Goal: Communication & Community: Share content

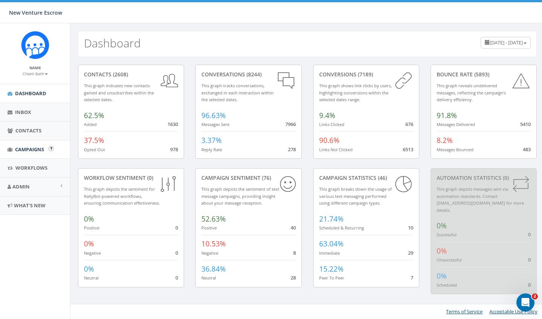
click at [28, 146] on span "Campaigns" at bounding box center [29, 149] width 29 height 7
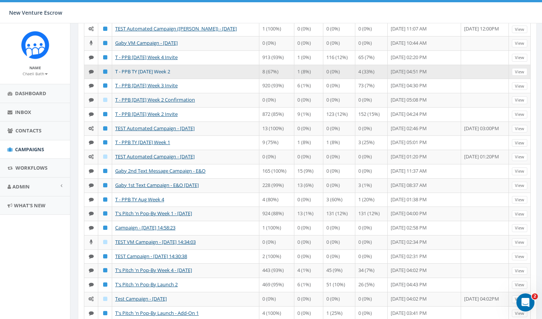
scroll to position [103, 0]
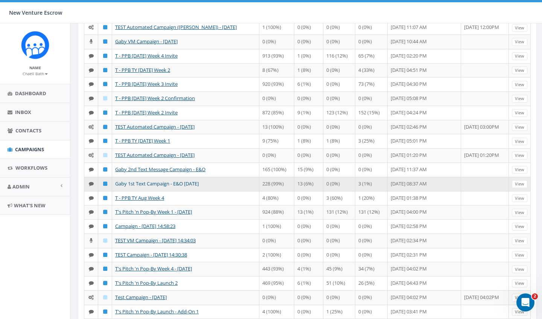
click at [137, 187] on link "Gaby 1st Text Campaign - E&O Sept 2025" at bounding box center [157, 183] width 84 height 7
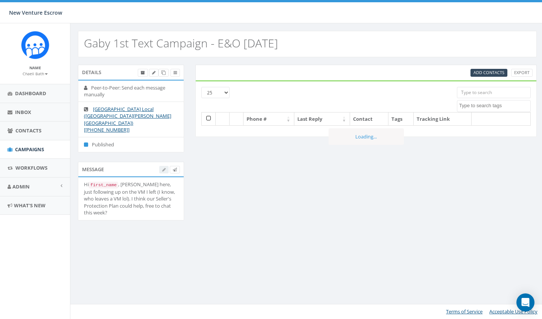
select select
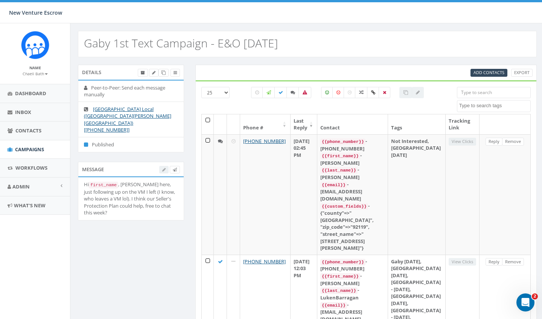
click at [207, 120] on th at bounding box center [208, 124] width 12 height 20
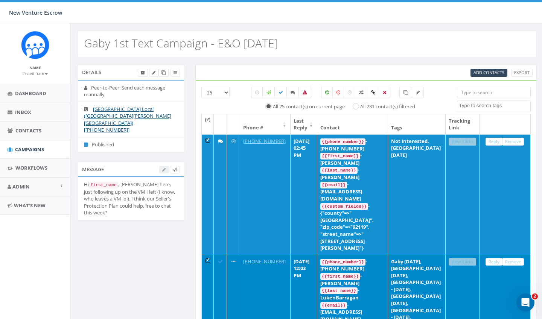
click at [358, 107] on input "All 231 contact(s) filtered" at bounding box center [358, 105] width 5 height 5
radio input "true"
click at [405, 94] on icon at bounding box center [405, 92] width 5 height 5
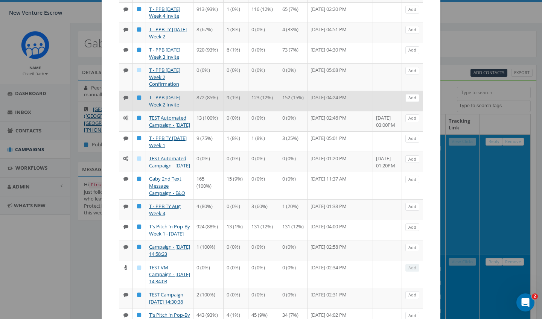
scroll to position [192, 0]
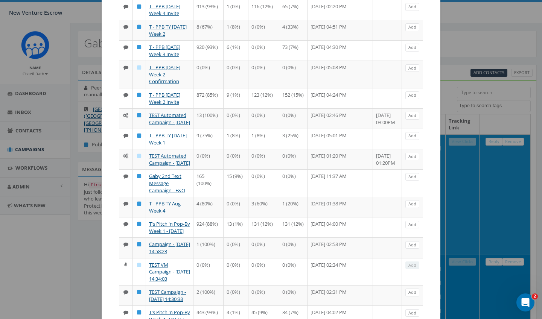
click at [162, 193] on link "Gaby 2nd Text Message Campaign - E&O" at bounding box center [167, 183] width 36 height 21
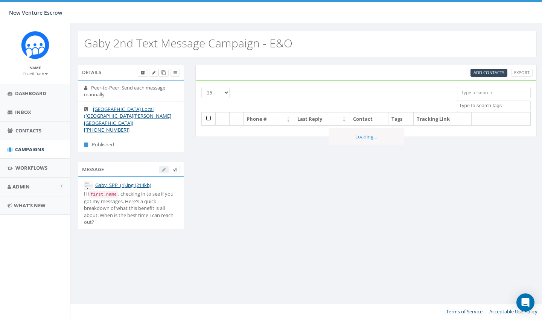
select select
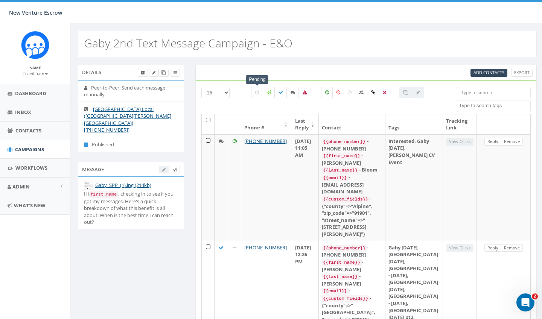
click at [254, 97] on label at bounding box center [257, 92] width 12 height 11
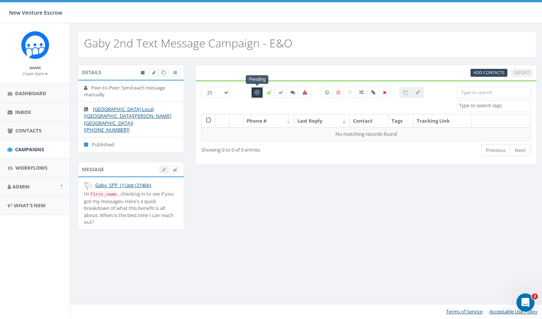
click at [253, 93] on label at bounding box center [257, 92] width 12 height 11
checkbox input "false"
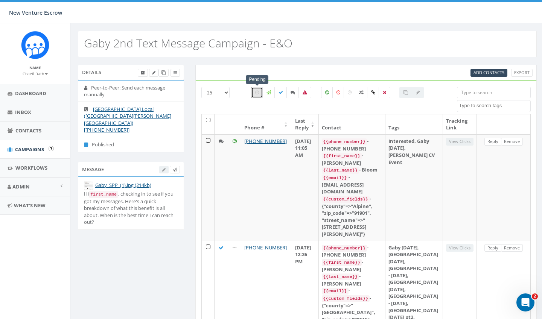
click at [30, 150] on span "Campaigns" at bounding box center [29, 149] width 29 height 7
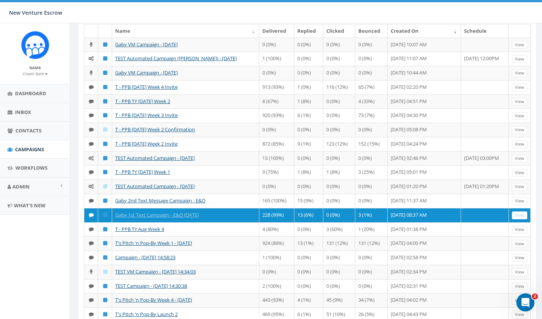
scroll to position [73, 0]
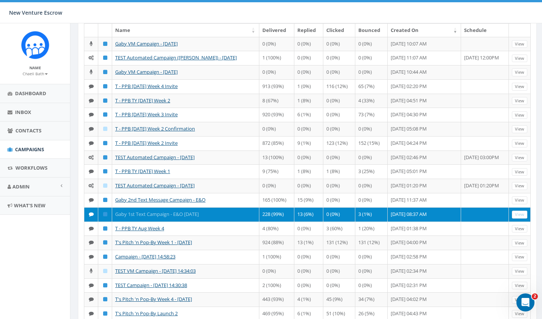
click at [180, 218] on link "Gaby 1st Text Campaign - E&O [DATE]" at bounding box center [157, 214] width 84 height 7
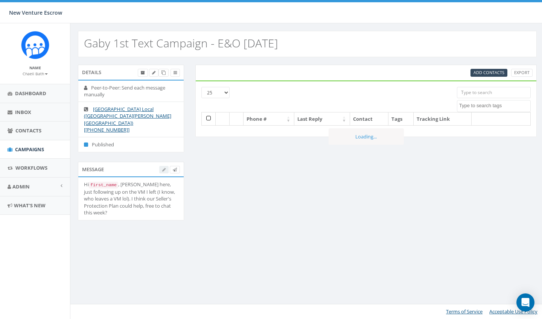
select select
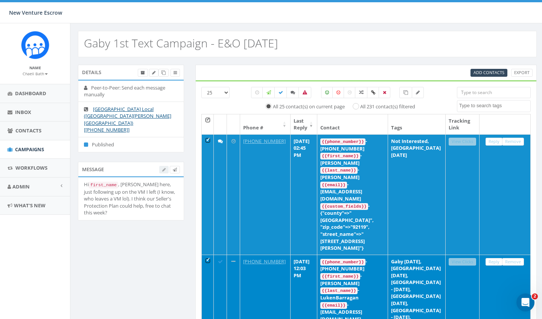
click at [358, 107] on input "All 231 contact(s) filtered" at bounding box center [358, 105] width 5 height 5
radio input "true"
click at [404, 93] on icon at bounding box center [405, 92] width 5 height 5
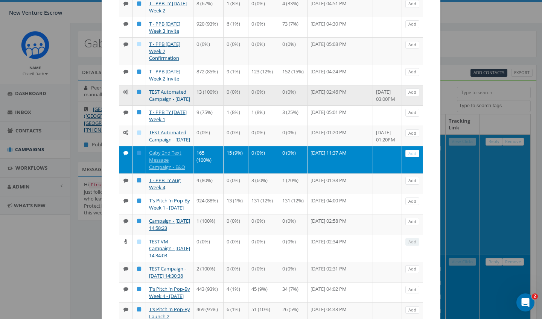
scroll to position [217, 0]
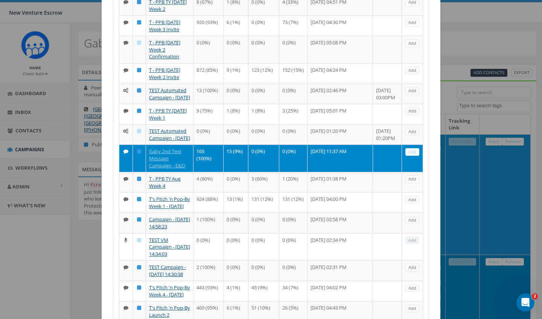
click at [414, 156] on link "Add" at bounding box center [412, 152] width 14 height 8
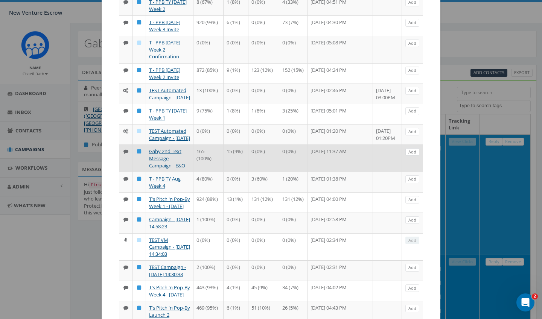
click at [414, 156] on link "Add" at bounding box center [412, 152] width 14 height 8
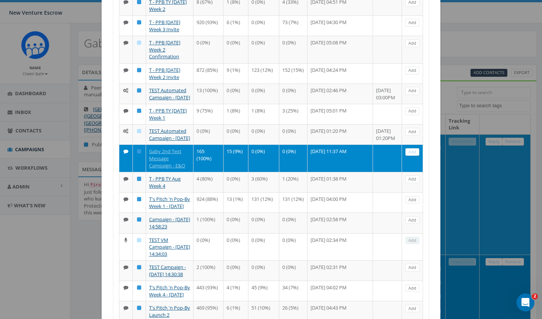
click at [414, 156] on link "Add" at bounding box center [412, 152] width 14 height 8
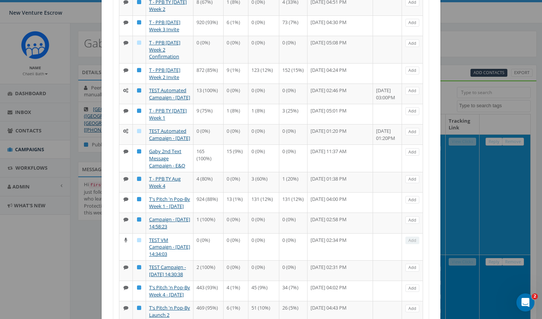
click at [414, 156] on link "Add" at bounding box center [412, 152] width 14 height 8
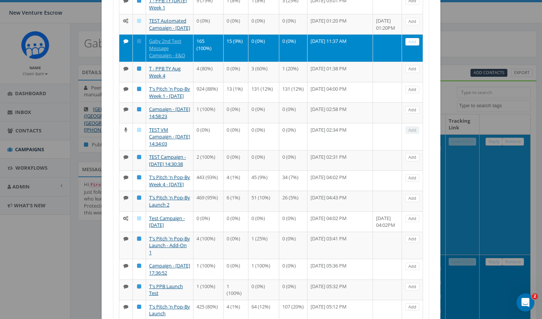
scroll to position [318, 0]
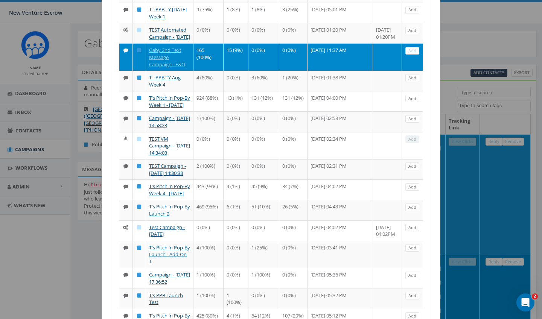
click at [410, 55] on link "Add" at bounding box center [412, 51] width 14 height 8
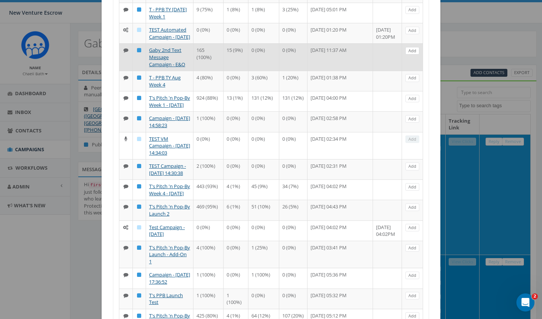
click at [410, 55] on link "Add" at bounding box center [412, 51] width 14 height 8
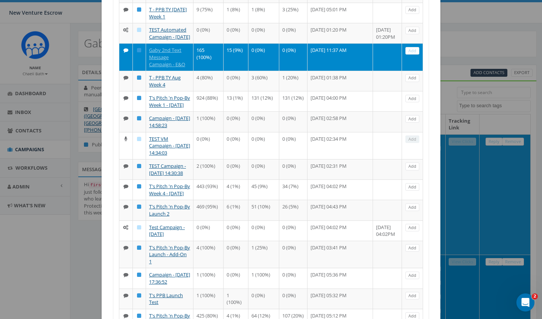
click at [410, 55] on link "Add" at bounding box center [412, 51] width 14 height 8
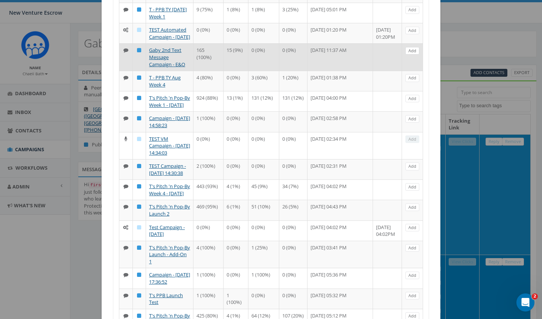
click at [412, 55] on link "Add" at bounding box center [412, 51] width 14 height 8
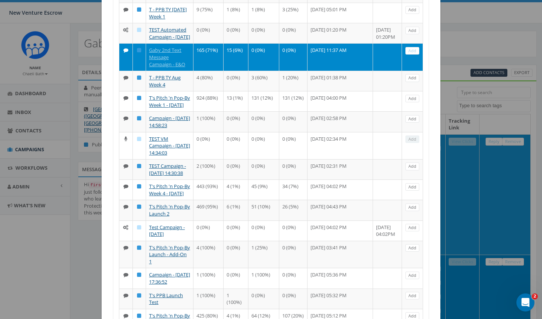
click at [412, 55] on link "Add" at bounding box center [412, 51] width 14 height 8
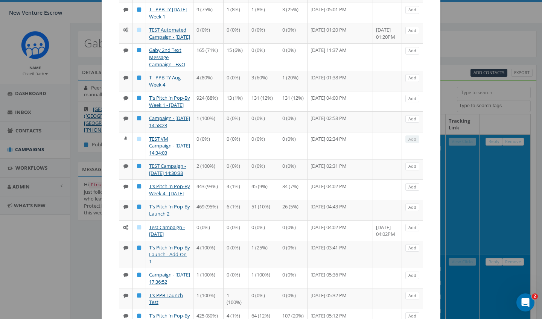
click at [412, 55] on link "Add" at bounding box center [412, 51] width 14 height 8
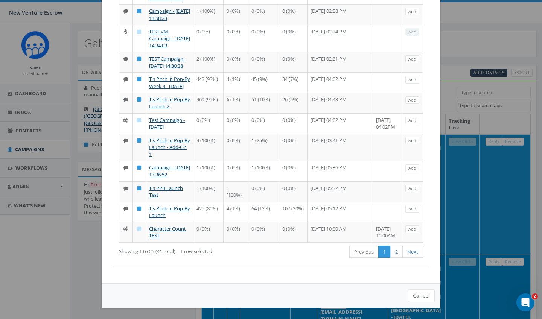
scroll to position [595, 0]
click at [421, 294] on button "Cancel" at bounding box center [421, 295] width 27 height 13
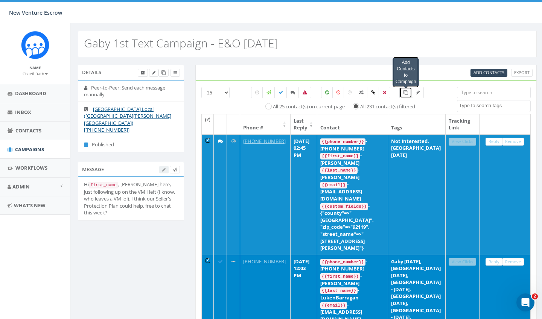
click at [407, 90] on icon at bounding box center [405, 92] width 5 height 5
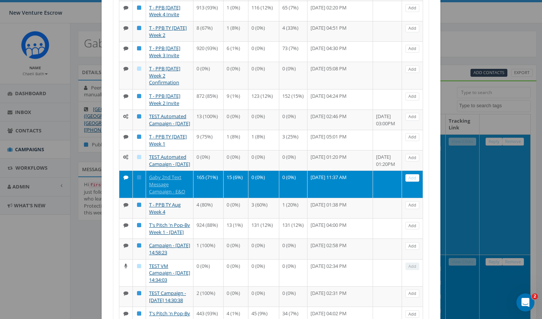
scroll to position [192, 0]
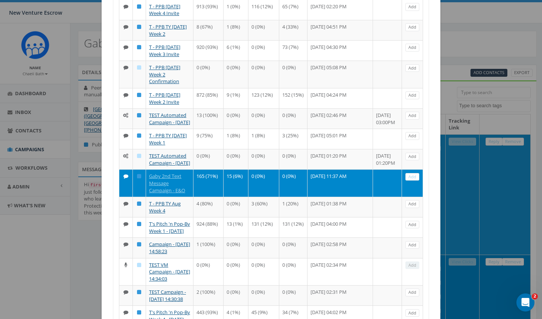
click at [412, 181] on link "Add" at bounding box center [412, 177] width 14 height 8
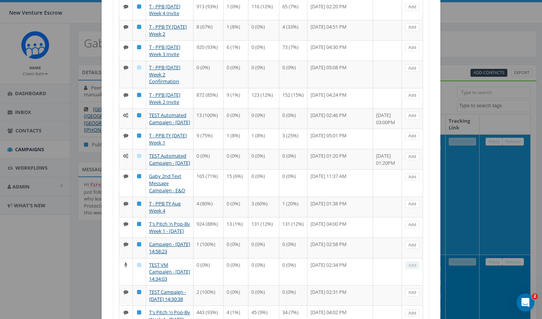
click at [412, 181] on link "Add" at bounding box center [412, 177] width 14 height 8
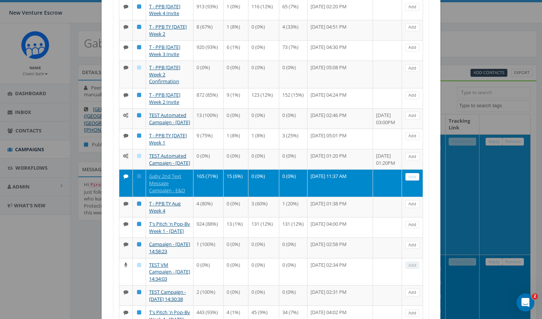
click at [412, 181] on link "Add" at bounding box center [412, 177] width 14 height 8
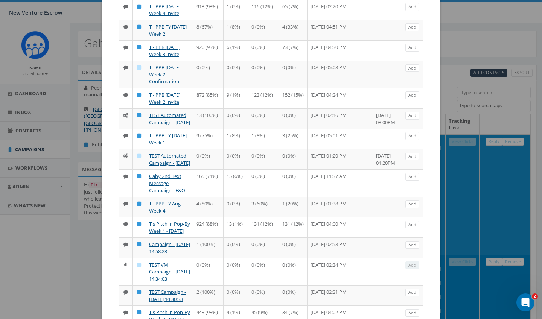
click at [412, 181] on link "Add" at bounding box center [412, 177] width 14 height 8
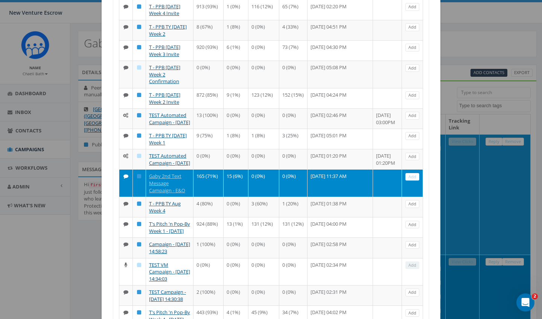
click at [412, 181] on link "Add" at bounding box center [412, 177] width 14 height 8
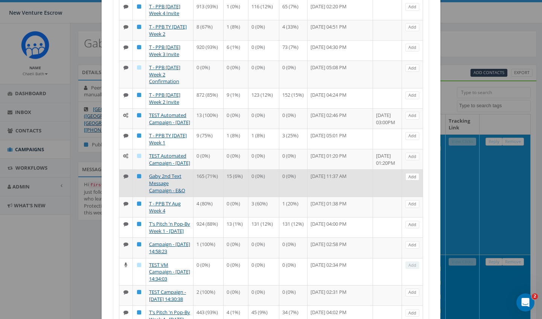
click at [417, 181] on link "Add" at bounding box center [412, 177] width 14 height 8
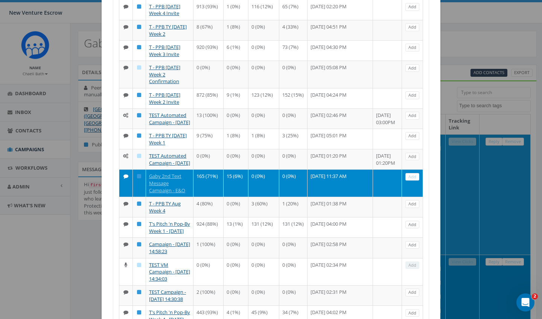
click at [412, 181] on link "Add" at bounding box center [412, 177] width 14 height 8
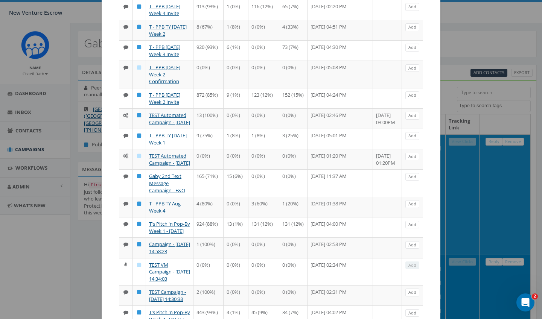
click at [412, 181] on link "Add" at bounding box center [412, 177] width 14 height 8
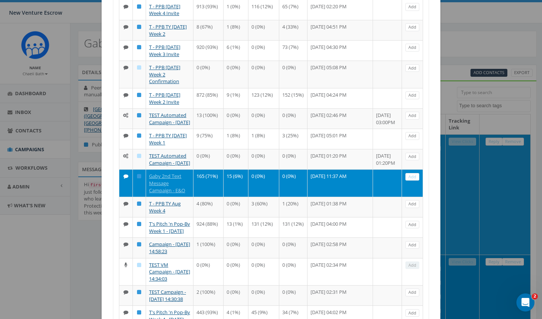
click at [412, 181] on link "Add" at bounding box center [412, 177] width 14 height 8
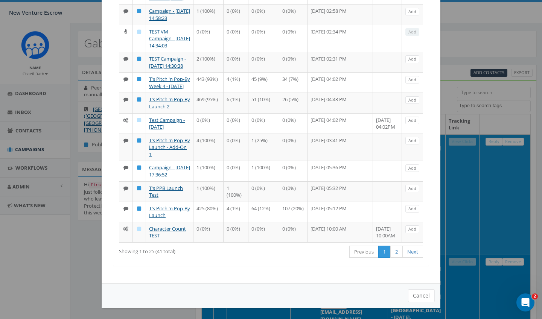
scroll to position [595, 0]
click at [417, 296] on button "Cancel" at bounding box center [421, 295] width 27 height 13
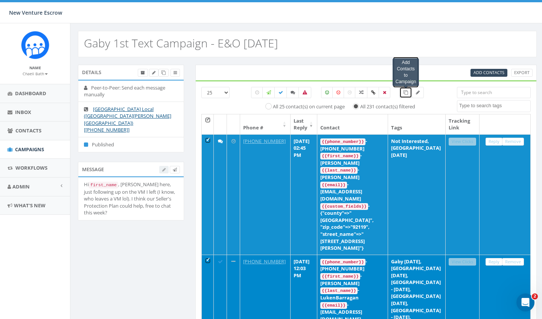
click at [405, 91] on icon at bounding box center [405, 92] width 5 height 5
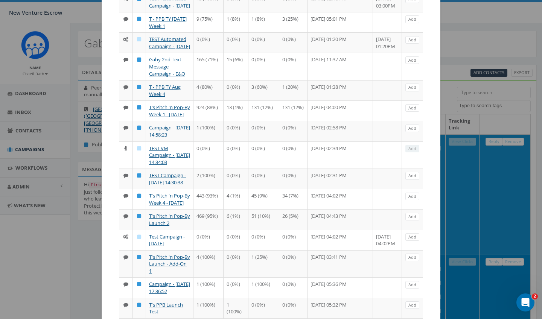
scroll to position [307, 0]
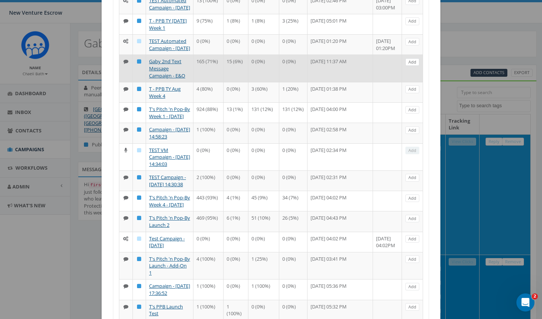
click at [411, 66] on link "Add" at bounding box center [412, 62] width 14 height 8
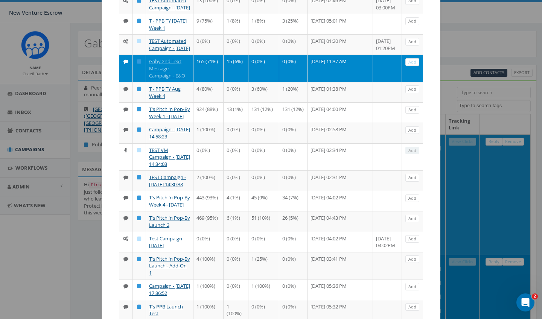
click at [411, 66] on link "Add" at bounding box center [412, 62] width 14 height 8
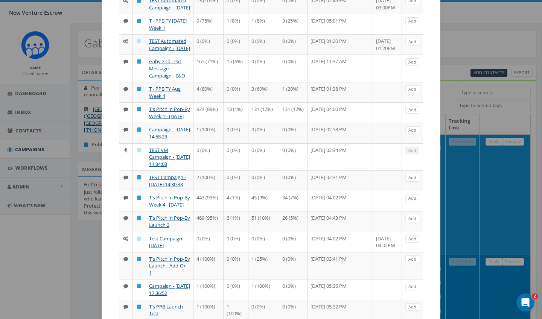
click at [411, 66] on link "Add" at bounding box center [412, 62] width 14 height 8
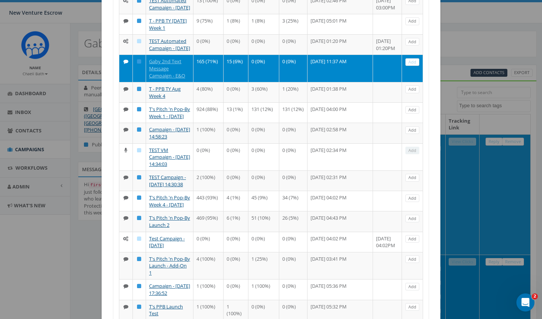
click at [413, 66] on link "Add" at bounding box center [412, 62] width 14 height 8
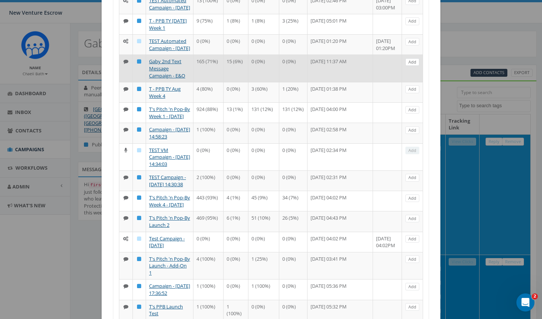
click at [413, 66] on link "Add" at bounding box center [412, 62] width 14 height 8
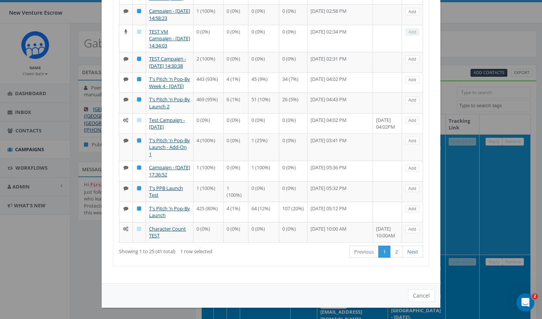
scroll to position [595, 0]
click at [422, 295] on button "Cancel" at bounding box center [421, 295] width 27 height 13
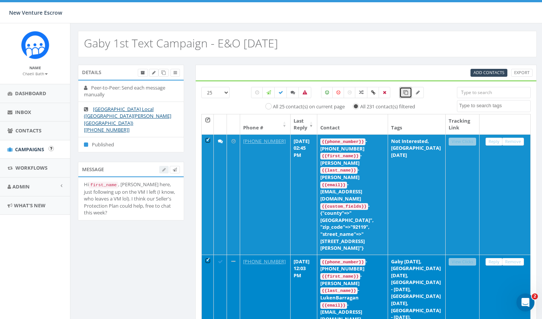
click at [24, 147] on span "Campaigns" at bounding box center [29, 149] width 29 height 7
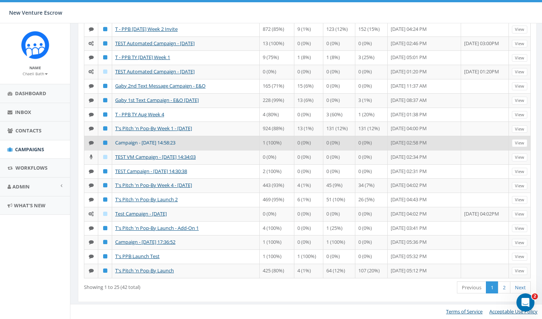
scroll to position [200, 0]
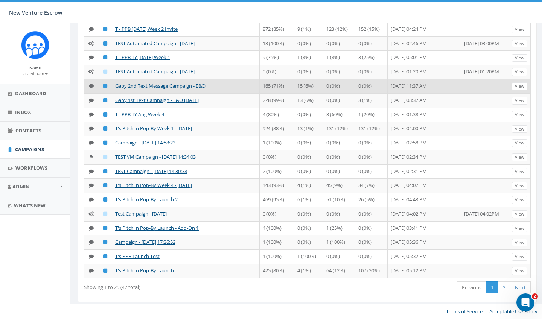
click at [149, 93] on td "Gaby 2nd Text Message Campaign - E&O" at bounding box center [186, 86] width 148 height 14
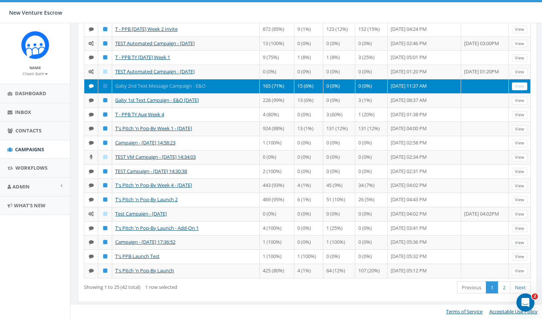
click at [192, 89] on link "Gaby 2nd Text Message Campaign - E&O" at bounding box center [160, 85] width 90 height 7
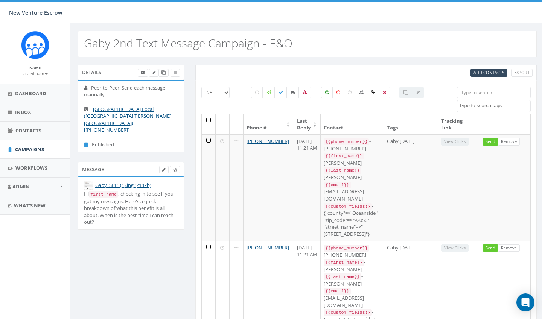
select select
click at [255, 93] on icon at bounding box center [257, 92] width 4 height 5
checkbox input "true"
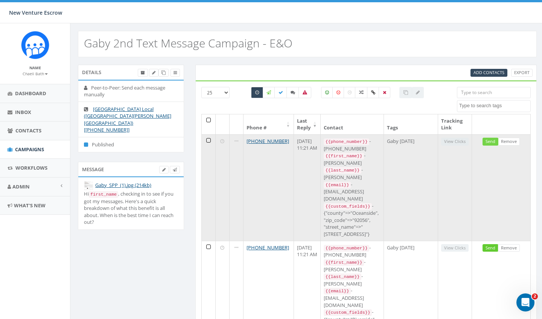
click at [488, 143] on link "Send" at bounding box center [490, 142] width 16 height 8
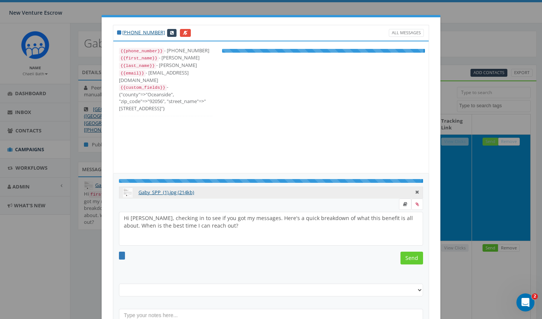
select select "Gaby [DATE]"
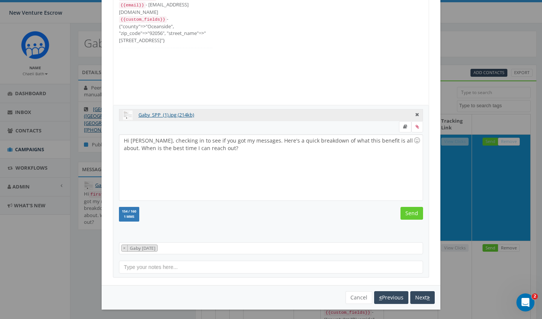
scroll to position [68, 0]
click at [357, 296] on button "Cancel" at bounding box center [358, 298] width 27 height 13
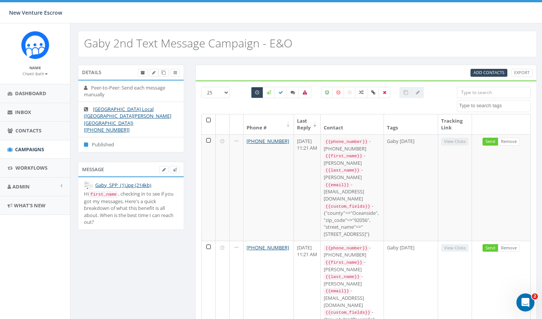
click at [208, 120] on th at bounding box center [209, 124] width 14 height 20
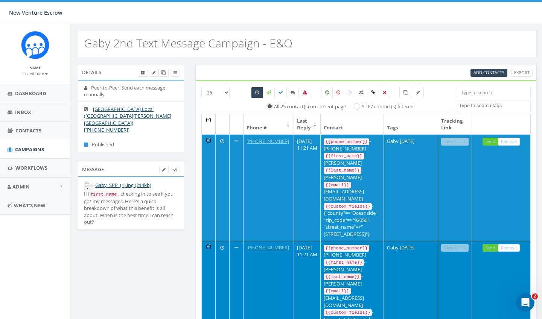
click at [241, 105] on div "All 25 contact(s) on current page All 67 contact(s) filtered" at bounding box center [337, 100] width 227 height 27
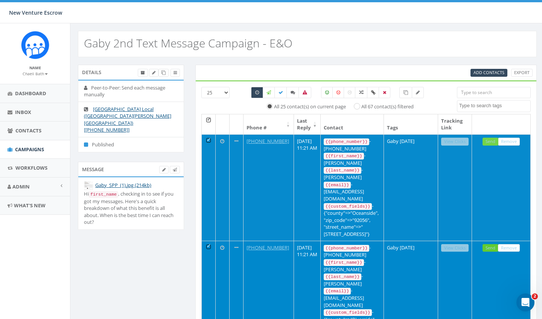
click at [493, 142] on link "Send" at bounding box center [490, 142] width 16 height 8
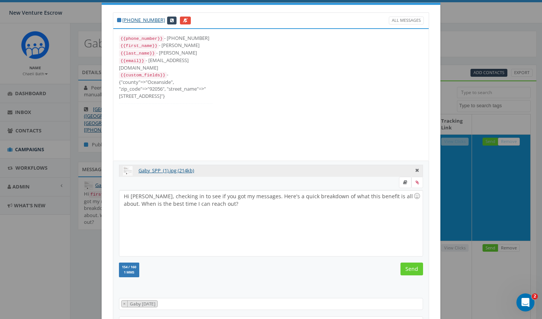
scroll to position [19, 0]
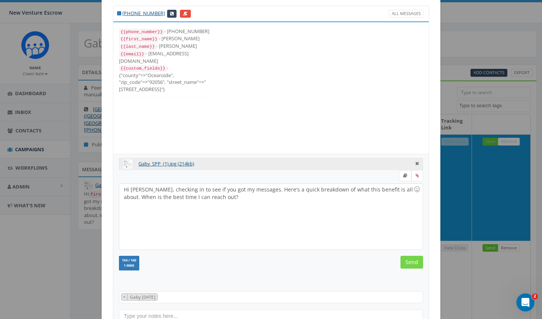
click at [415, 263] on input "Send" at bounding box center [411, 262] width 23 height 13
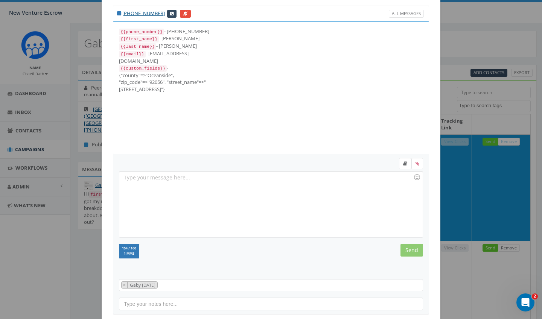
scroll to position [17, 0]
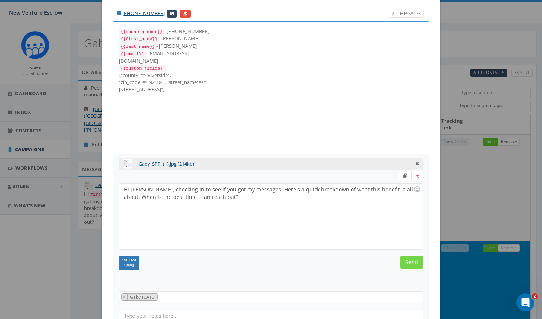
click at [412, 262] on input "Send" at bounding box center [411, 262] width 23 height 13
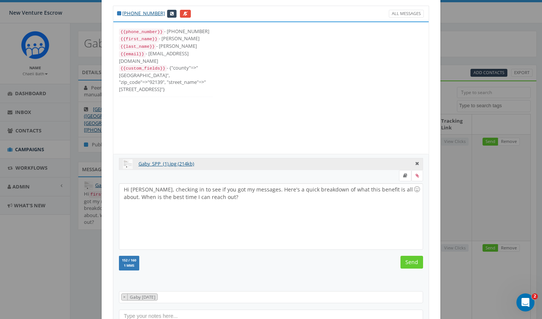
click at [412, 262] on input "Send" at bounding box center [411, 262] width 23 height 13
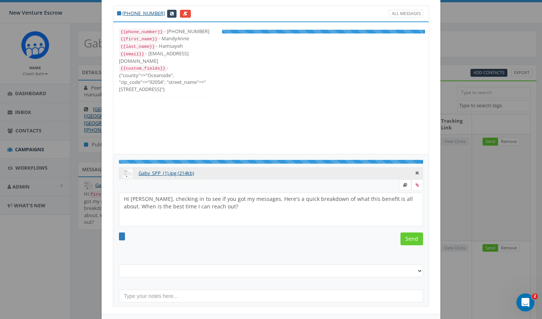
select select "Gaby Sept 22 2025"
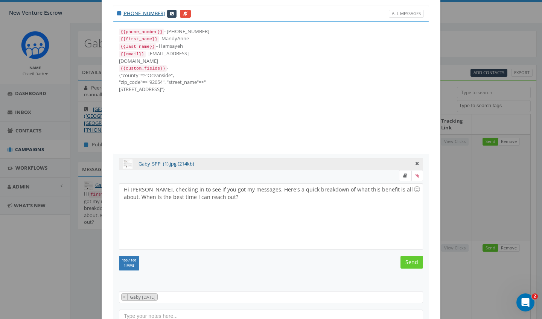
click at [412, 262] on input "Send" at bounding box center [411, 262] width 23 height 13
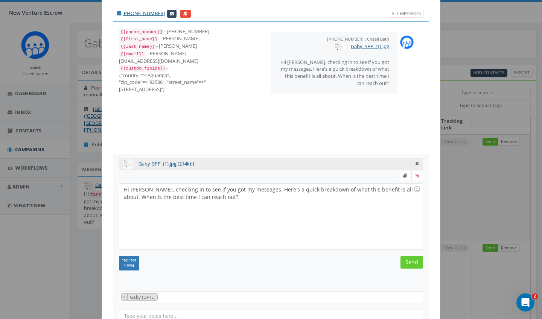
click at [412, 262] on input "Send" at bounding box center [411, 262] width 23 height 13
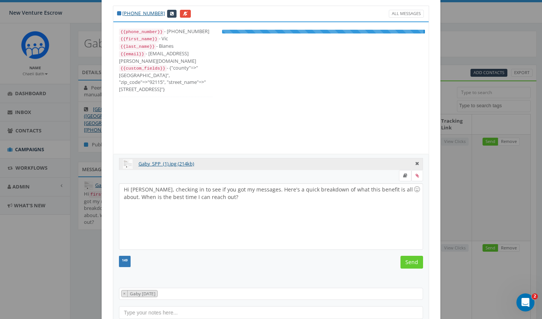
click at [412, 262] on input "Send" at bounding box center [411, 262] width 23 height 13
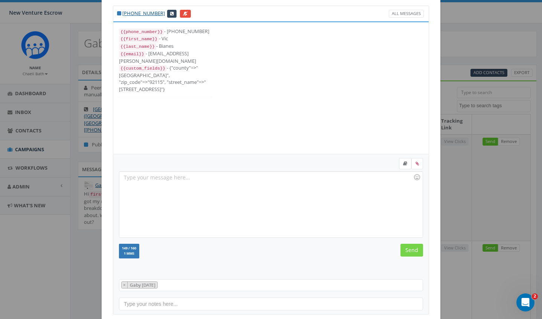
click at [413, 253] on input "Send" at bounding box center [411, 250] width 23 height 13
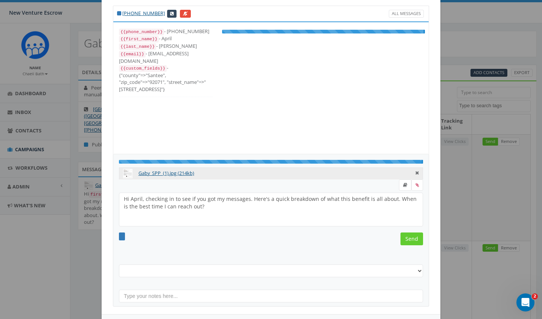
select select "Gaby Sept 19 2025"
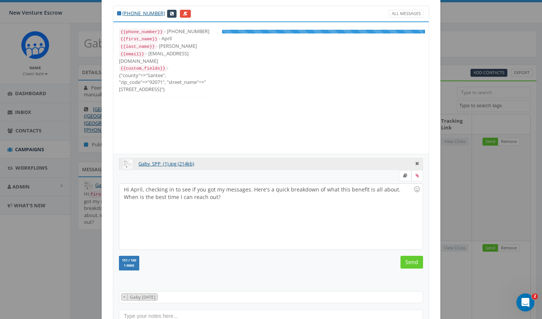
click at [413, 253] on form "Hi April, checking in to see if you got my messages. Here's a quick breakdown o…" at bounding box center [271, 227] width 304 height 115
click at [413, 259] on input "Send" at bounding box center [411, 262] width 23 height 13
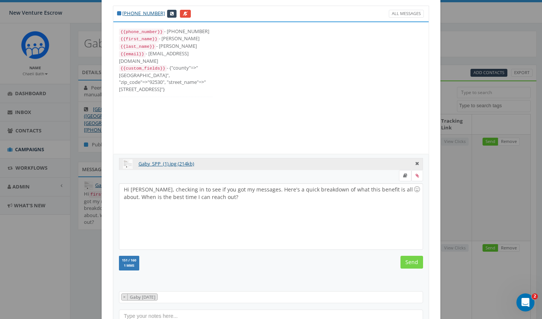
click at [411, 260] on input "Send" at bounding box center [411, 262] width 23 height 13
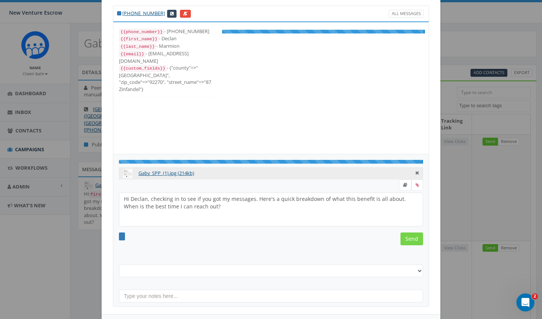
select select "Gaby [DATE]"
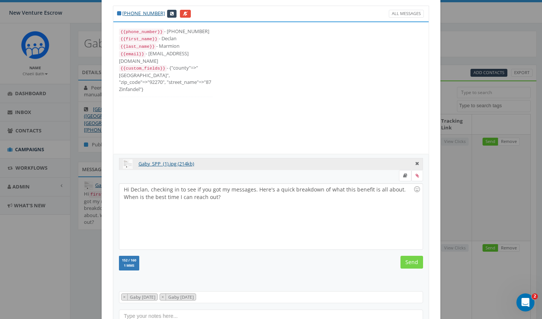
click at [410, 259] on input "Send" at bounding box center [411, 262] width 23 height 13
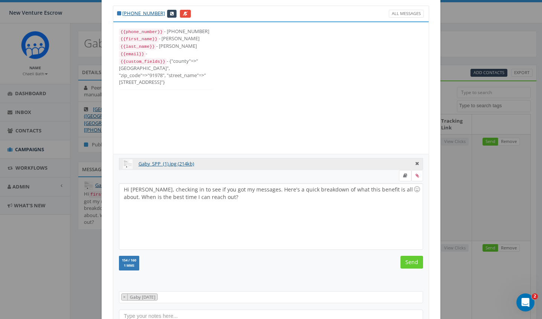
click at [410, 259] on input "Send" at bounding box center [411, 262] width 23 height 13
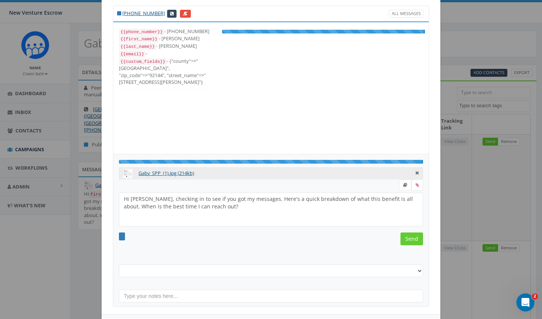
select select "Gaby [DATE]"
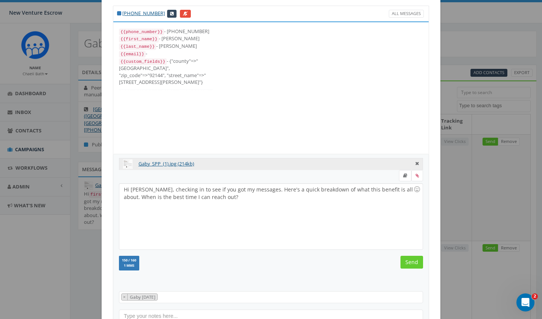
click at [410, 259] on input "Send" at bounding box center [411, 262] width 23 height 13
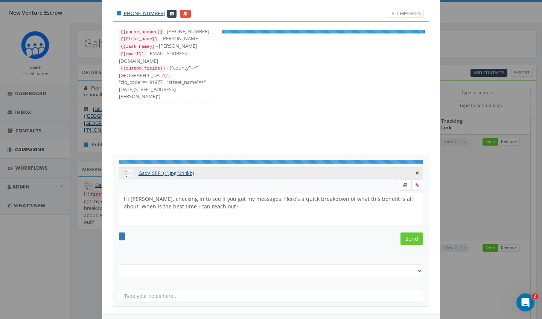
select select "Gaby [DATE]"
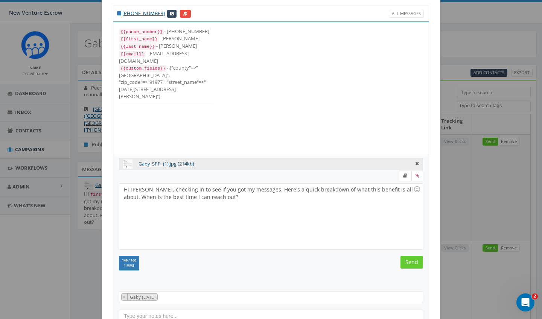
click at [410, 259] on input "Send" at bounding box center [411, 262] width 23 height 13
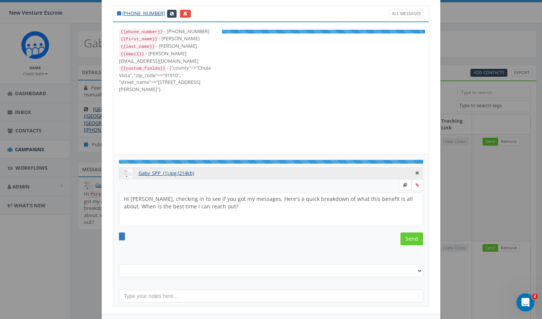
scroll to position [8, 0]
select select "Gaby [DATE]"
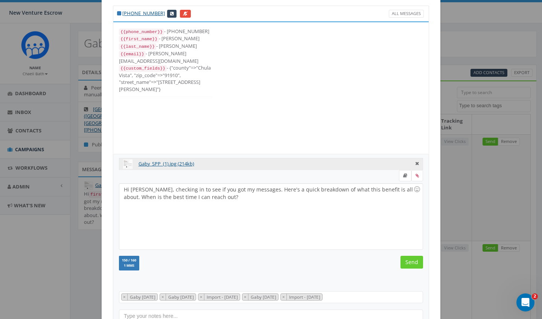
click at [410, 259] on input "Send" at bounding box center [411, 262] width 23 height 13
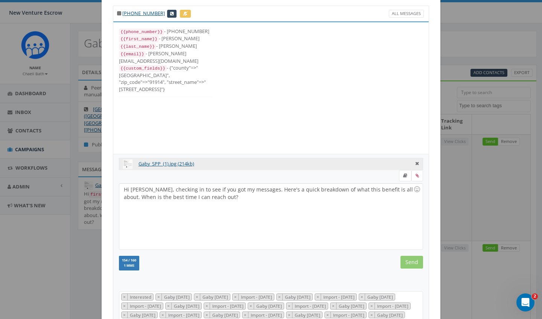
scroll to position [143, 0]
click at [410, 259] on input "Send" at bounding box center [411, 262] width 23 height 13
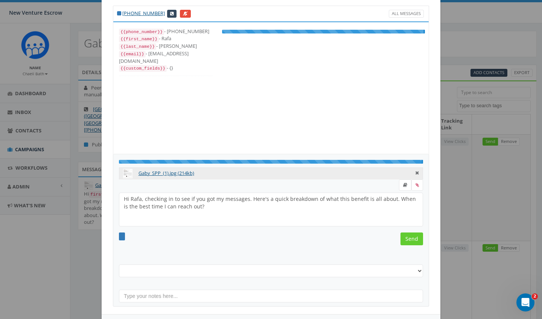
select select "Gaby [DATE]"
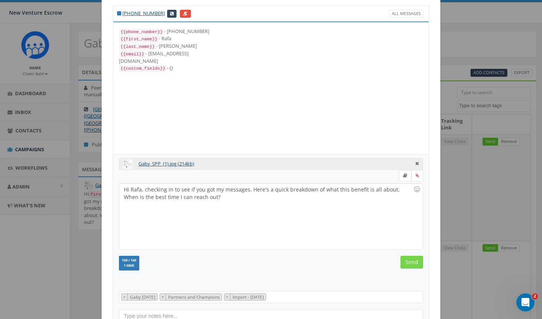
click at [410, 260] on input "Send" at bounding box center [411, 262] width 23 height 13
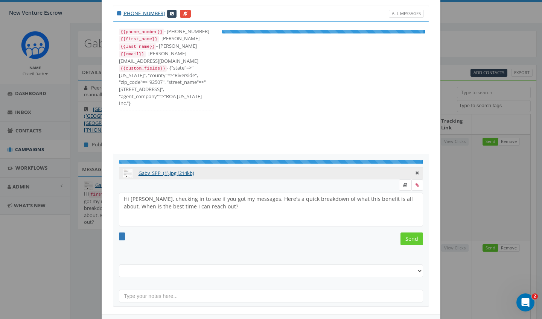
select select "Gaby [DATE]"
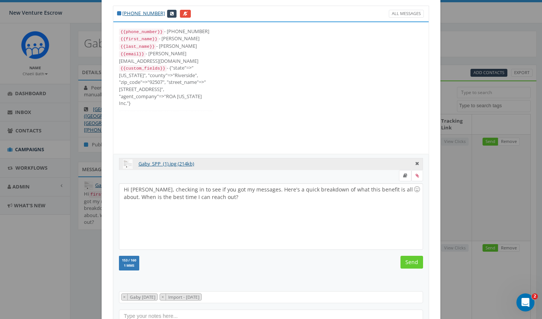
click at [410, 260] on input "Send" at bounding box center [411, 262] width 23 height 13
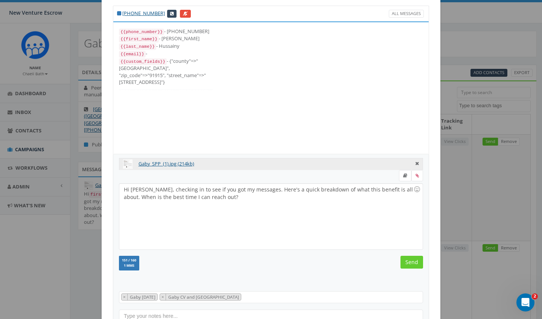
click at [410, 260] on input "Send" at bounding box center [411, 262] width 23 height 13
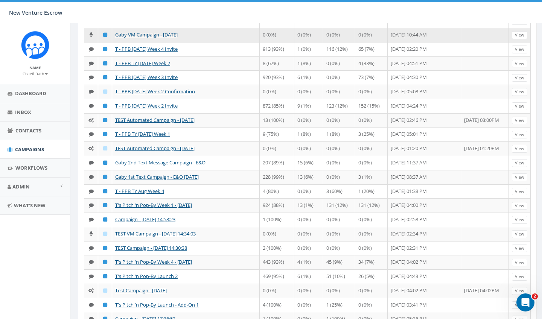
scroll to position [111, 0]
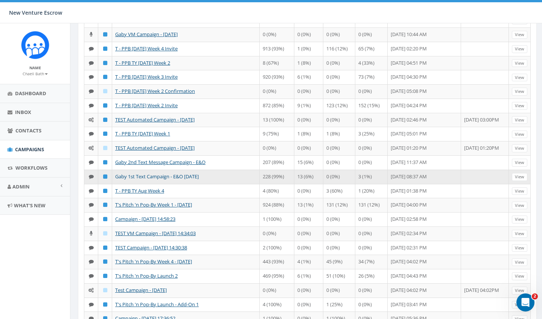
click at [129, 180] on link "Gaby 1st Text Campaign - E&O [DATE]" at bounding box center [157, 176] width 84 height 7
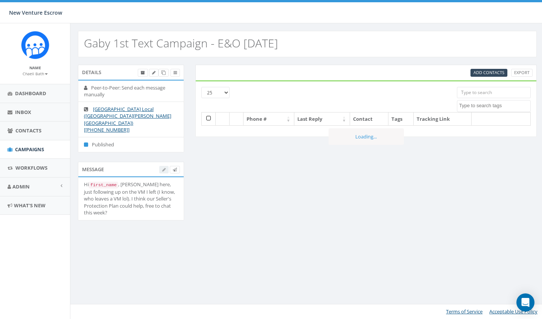
select select
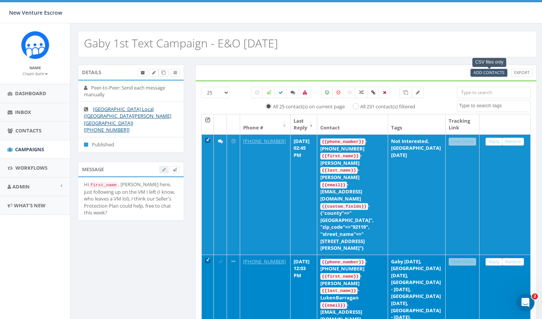
click at [475, 71] on span "Add Contacts" at bounding box center [488, 73] width 31 height 6
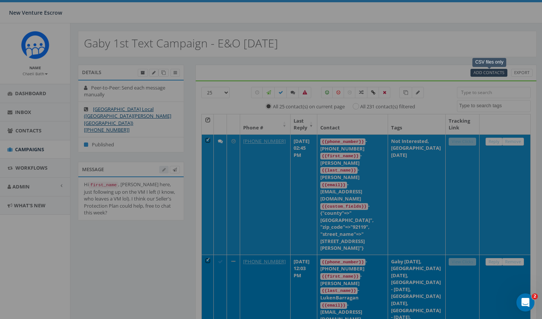
select select
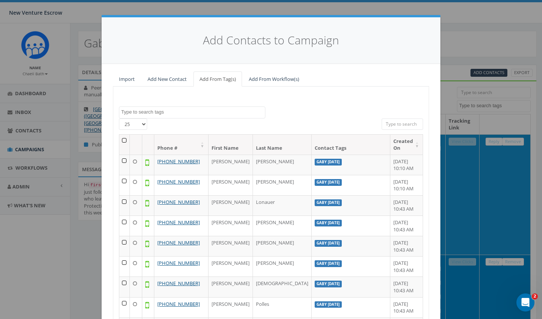
click at [210, 111] on textarea "Search" at bounding box center [193, 112] width 144 height 7
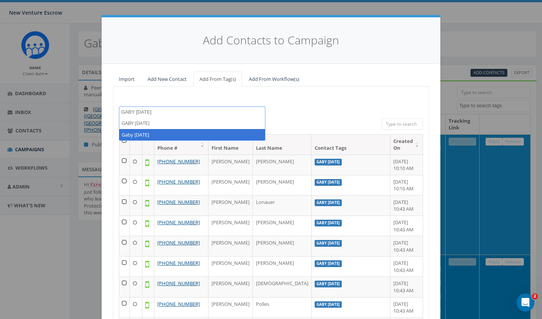
type textarea "GABY SEPT 23"
select select "Gaby [DATE]"
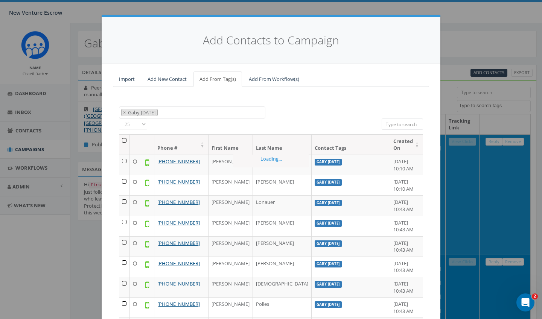
scroll to position [400, 0]
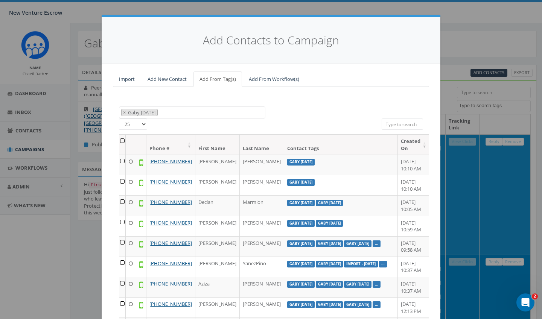
click at [123, 140] on th at bounding box center [122, 145] width 6 height 20
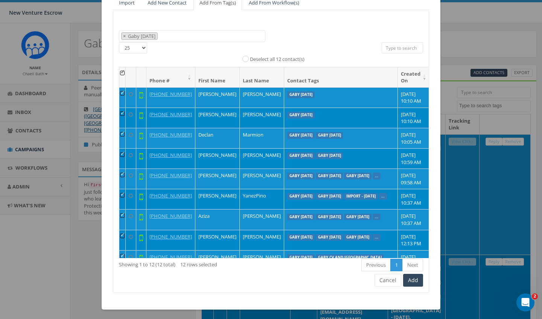
scroll to position [76, 0]
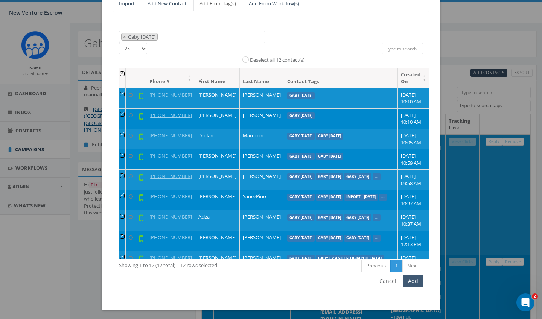
click at [418, 280] on button "Add" at bounding box center [413, 281] width 20 height 13
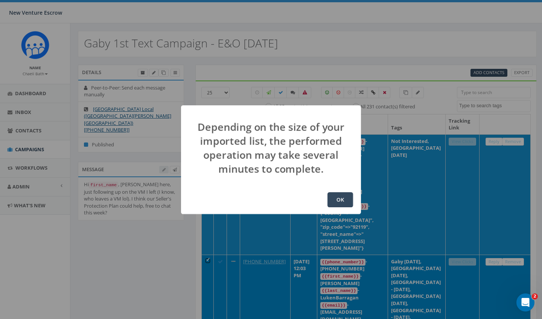
click at [345, 203] on button "OK" at bounding box center [340, 199] width 26 height 15
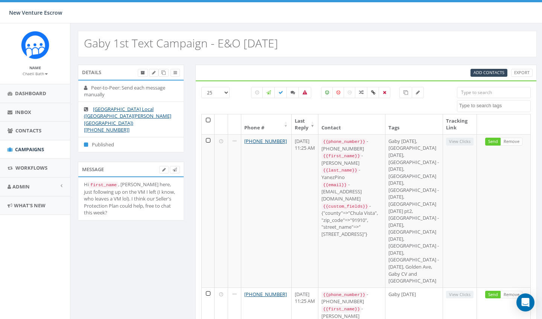
select select
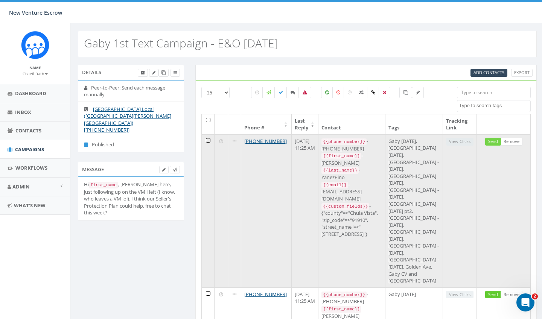
click at [491, 142] on link "Send" at bounding box center [493, 142] width 16 height 8
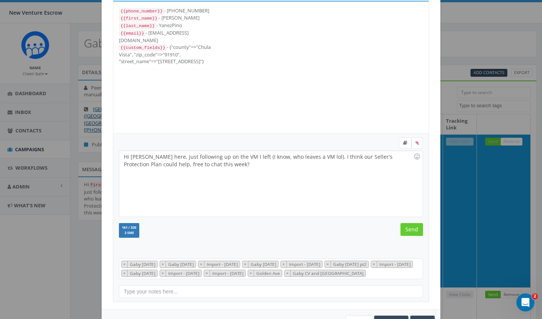
scroll to position [50, 0]
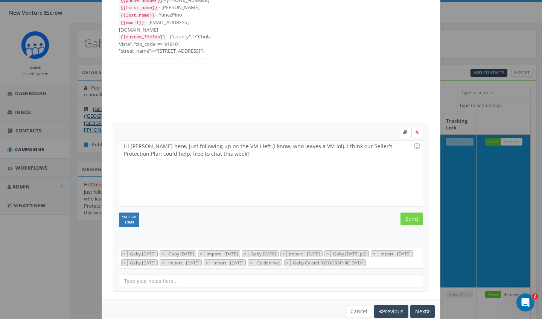
click at [412, 221] on input "Send" at bounding box center [411, 219] width 23 height 13
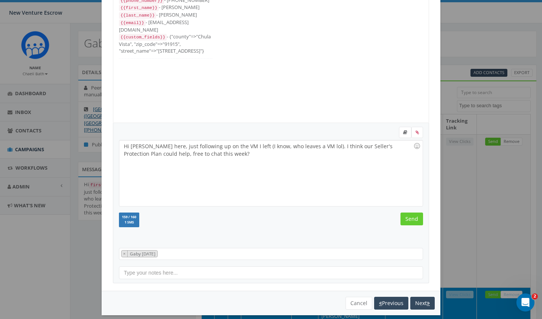
click at [412, 221] on input "Send" at bounding box center [411, 219] width 23 height 13
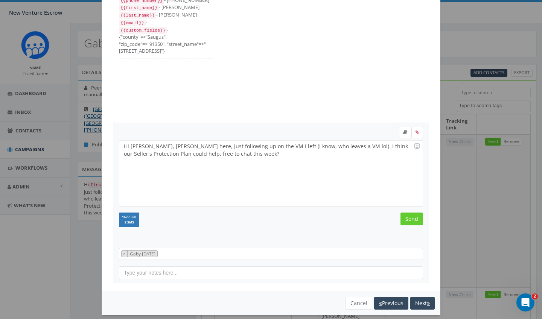
click at [412, 221] on input "Send" at bounding box center [411, 219] width 23 height 13
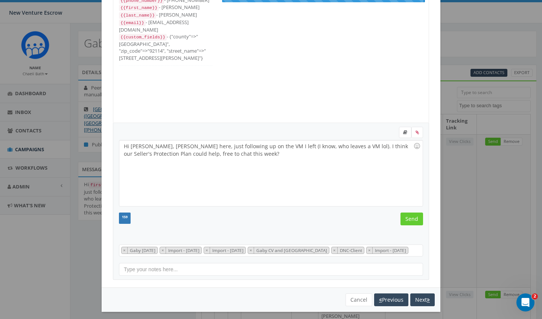
scroll to position [15, 0]
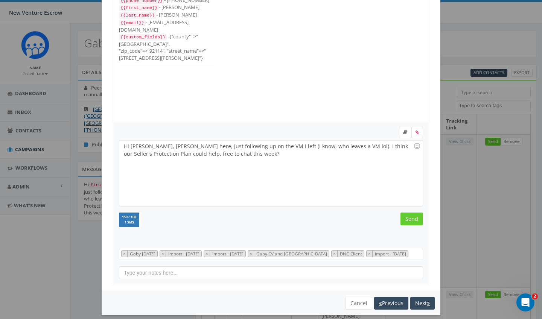
click at [412, 221] on input "Send" at bounding box center [411, 219] width 23 height 13
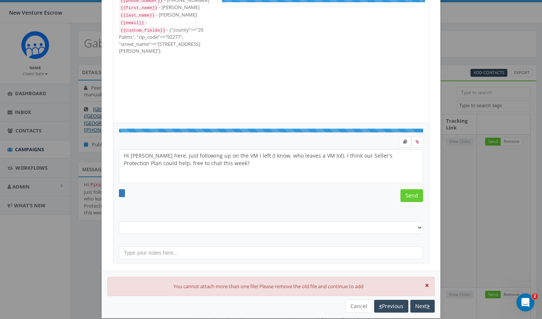
select select "Gaby [DATE]"
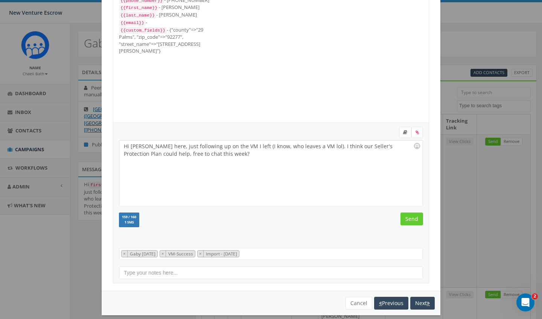
click at [412, 221] on input "Send" at bounding box center [411, 219] width 23 height 13
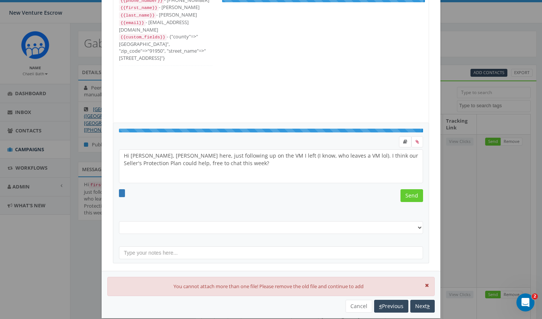
select select "Gaby [DATE]"
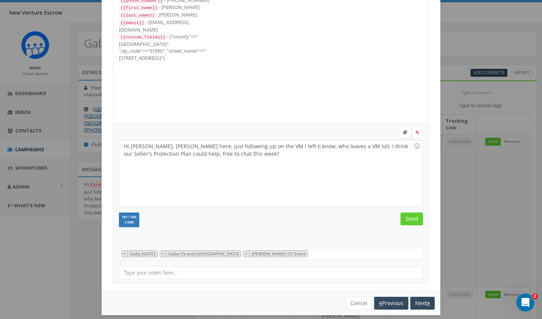
click at [412, 221] on input "Send" at bounding box center [411, 219] width 23 height 13
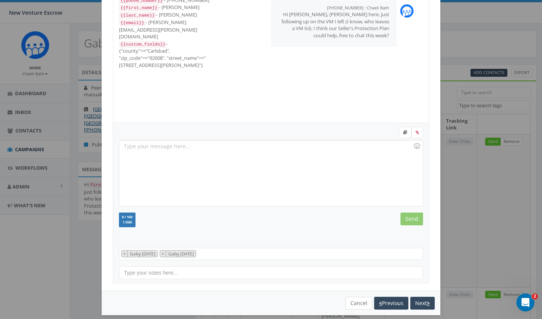
click at [357, 300] on button "Cancel" at bounding box center [358, 303] width 27 height 13
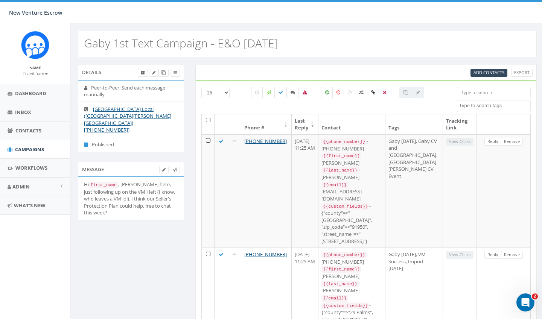
scroll to position [0, 0]
click at [34, 71] on small "Chaeli Bath" at bounding box center [35, 73] width 25 height 5
click at [35, 90] on link "Sign Out" at bounding box center [37, 94] width 59 height 9
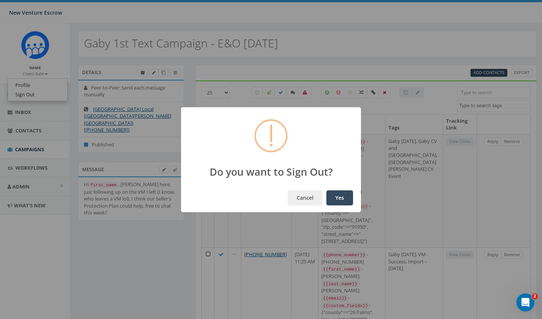
click at [338, 197] on button "Yes" at bounding box center [339, 197] width 27 height 15
